Goal: Find specific page/section: Find specific page/section

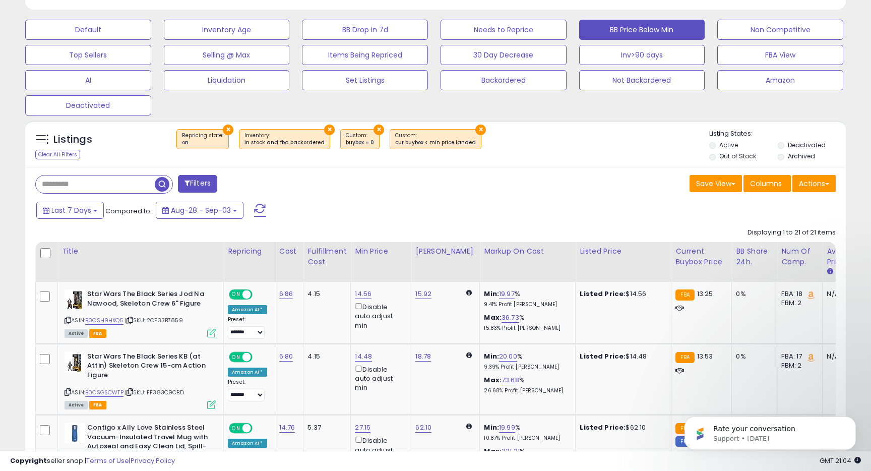
scroll to position [308, 0]
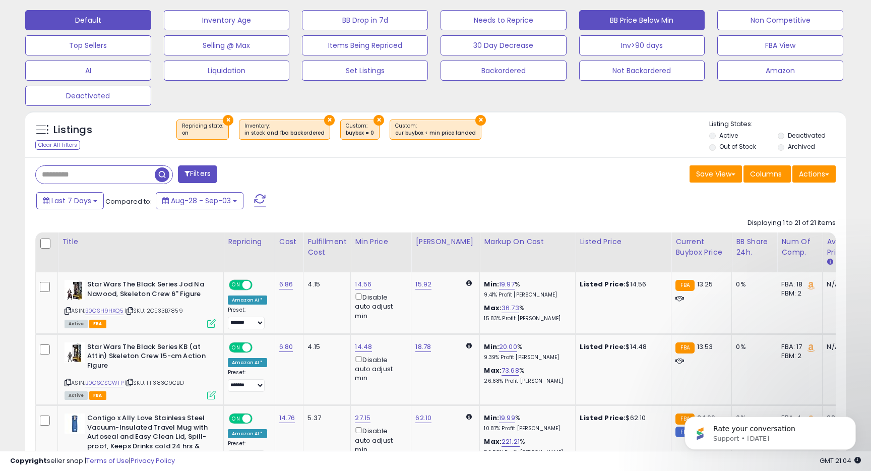
click at [128, 23] on button "Default" at bounding box center [88, 20] width 126 height 20
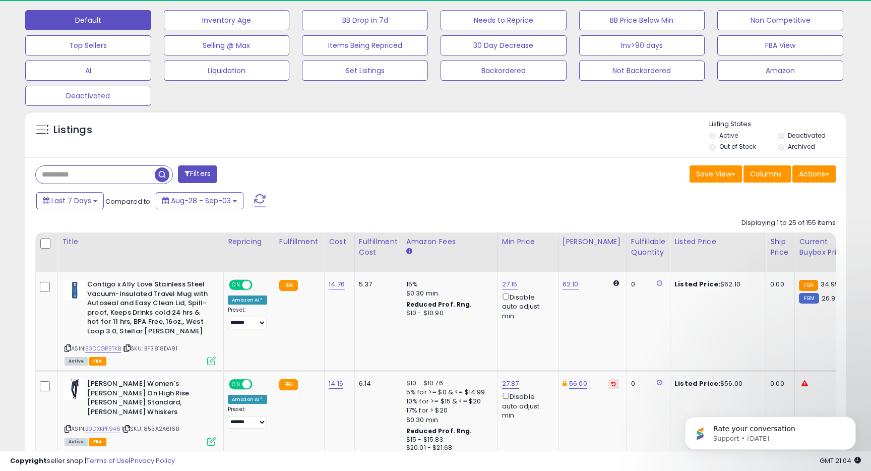
scroll to position [207, 475]
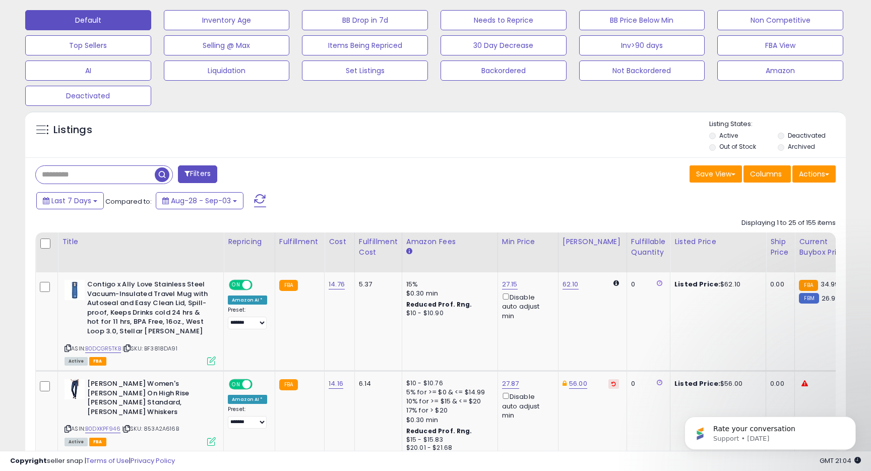
click at [102, 179] on input "text" at bounding box center [95, 175] width 119 height 18
type input "********"
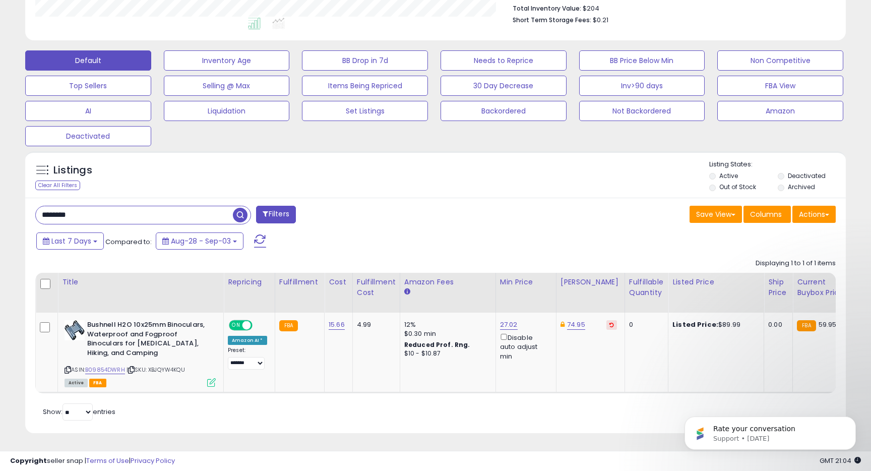
click at [84, 217] on input "********" at bounding box center [134, 215] width 197 height 18
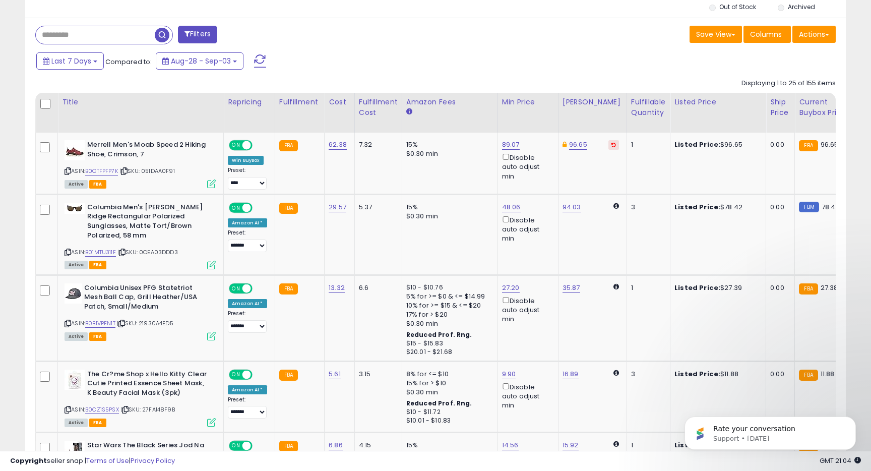
scroll to position [460, 0]
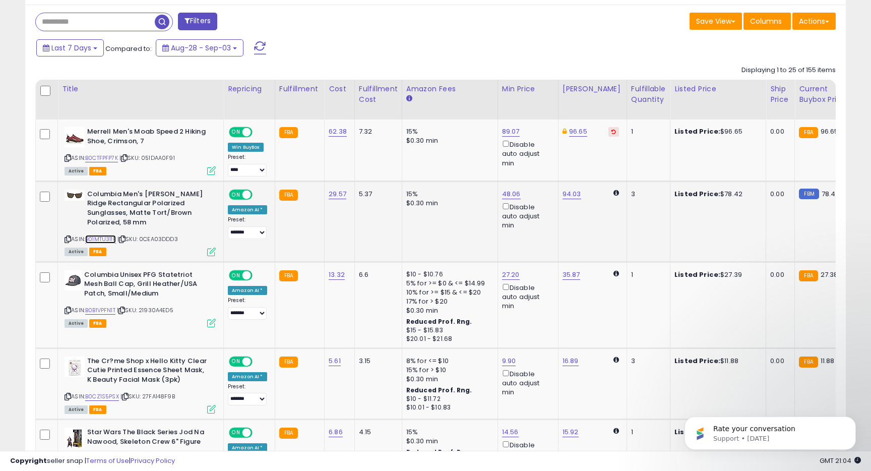
click at [101, 235] on link "B01MTU311F" at bounding box center [100, 239] width 31 height 9
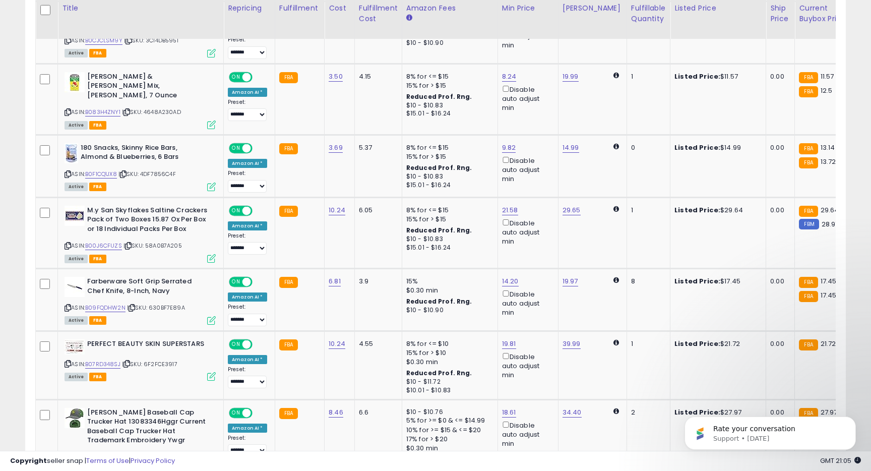
scroll to position [943, 0]
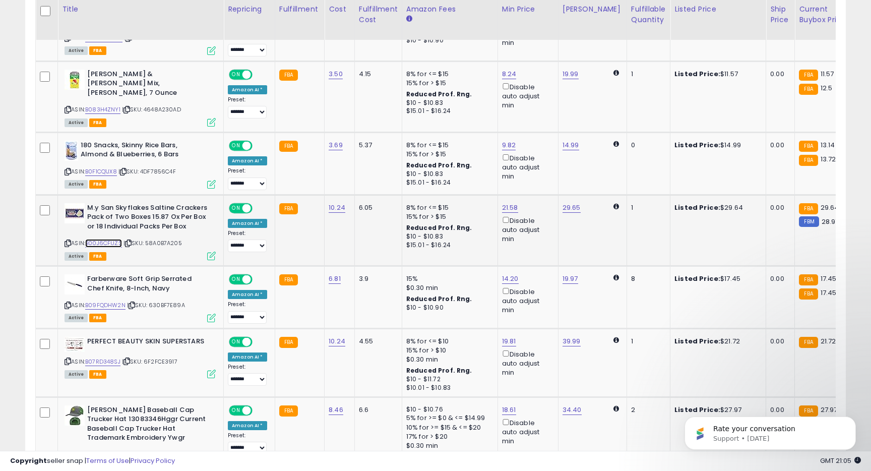
click at [108, 239] on link "B00J6CFUZS" at bounding box center [103, 243] width 37 height 9
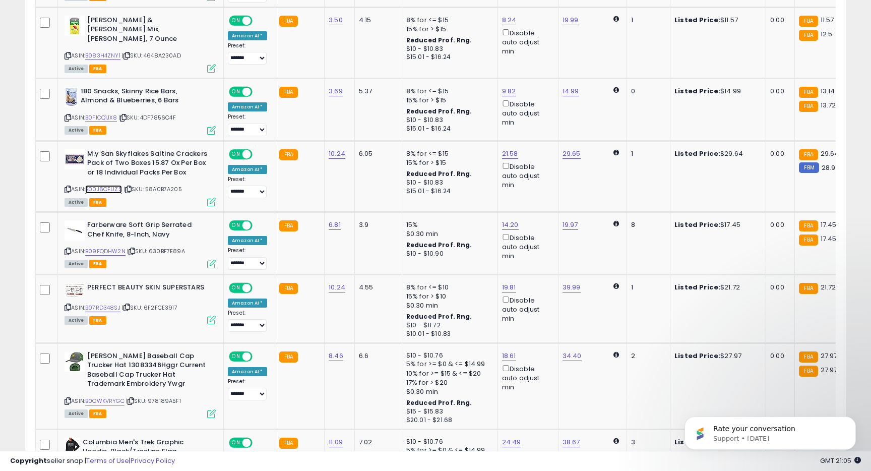
scroll to position [1006, 0]
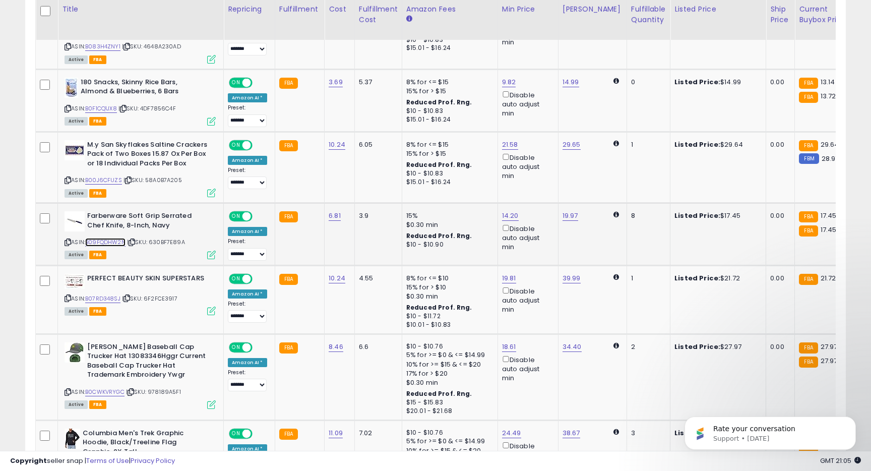
click at [112, 238] on link "B09FQDHW2N" at bounding box center [105, 242] width 40 height 9
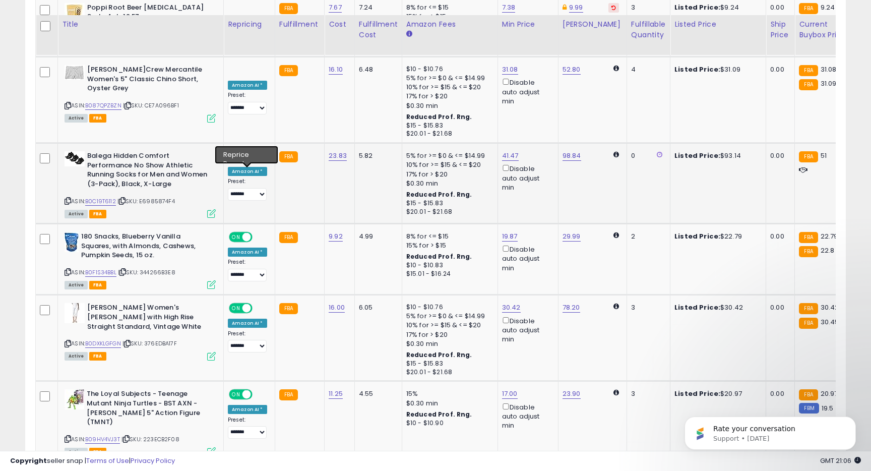
scroll to position [1539, 0]
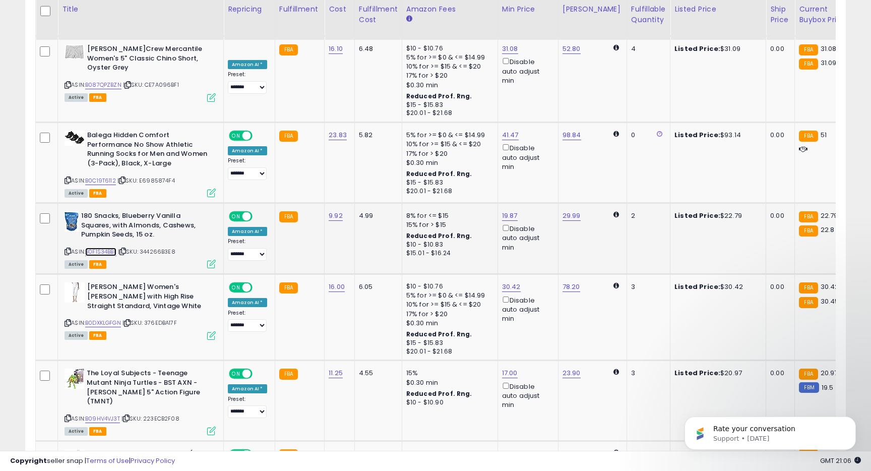
click at [97, 248] on link "B0F1S34BBL" at bounding box center [100, 252] width 31 height 9
